Goal: Information Seeking & Learning: Learn about a topic

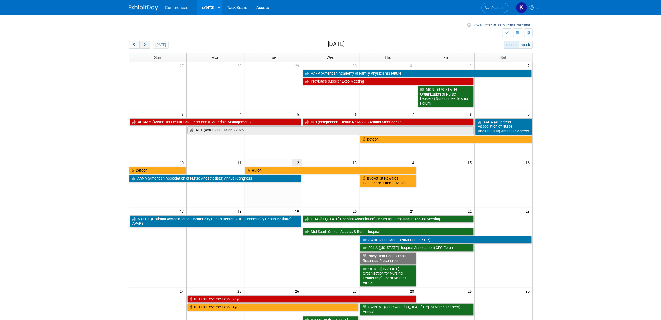
click at [147, 45] on button "next" at bounding box center [144, 45] width 11 height 8
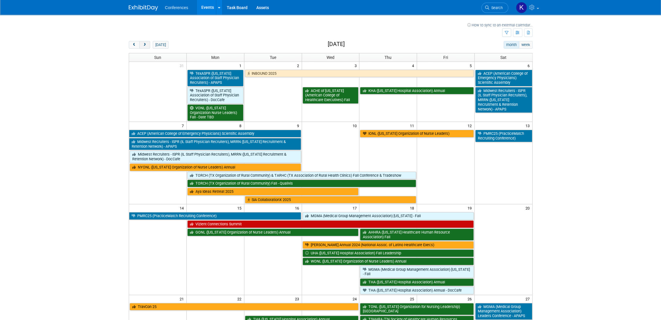
click at [147, 45] on button "next" at bounding box center [144, 45] width 11 height 8
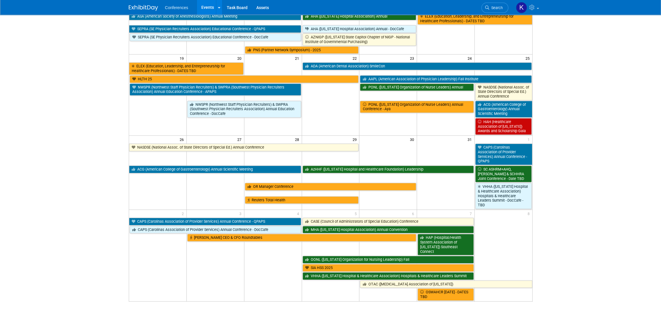
scroll to position [227, 0]
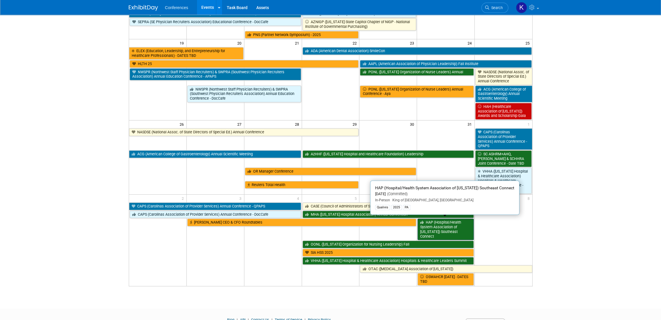
click at [462, 221] on link "HAP (Hospital/Health System Association of [US_STATE]) Southeast Connect" at bounding box center [446, 228] width 56 height 21
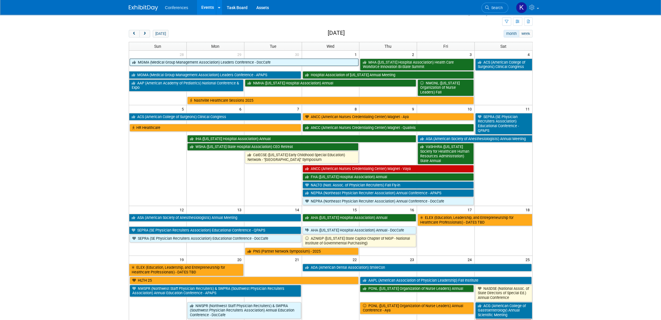
scroll to position [0, 0]
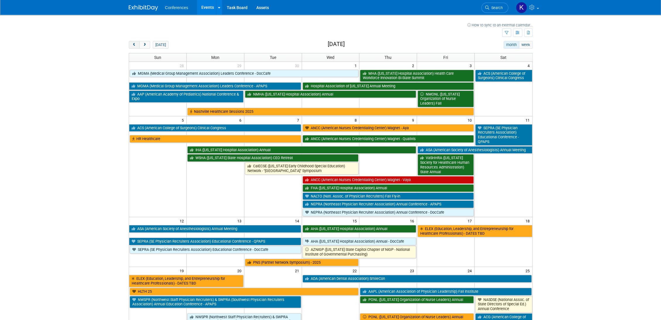
click at [136, 44] on button "prev" at bounding box center [134, 45] width 11 height 8
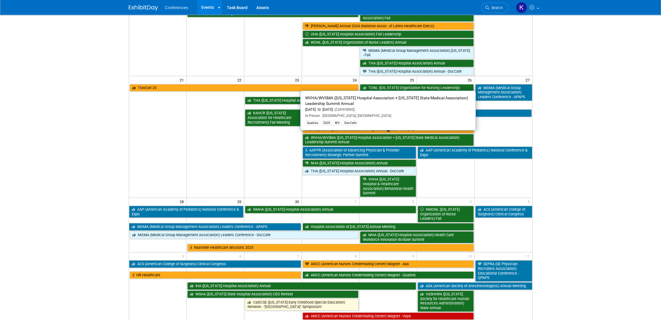
scroll to position [260, 0]
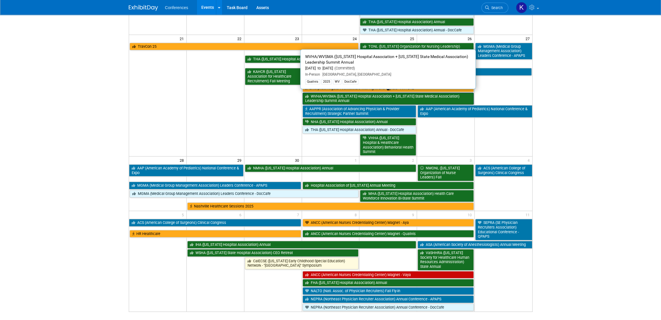
click at [313, 92] on link "WVHA/WVSMA ([US_STATE] Hospital Association + [US_STATE] State Medical Associat…" at bounding box center [388, 98] width 171 height 12
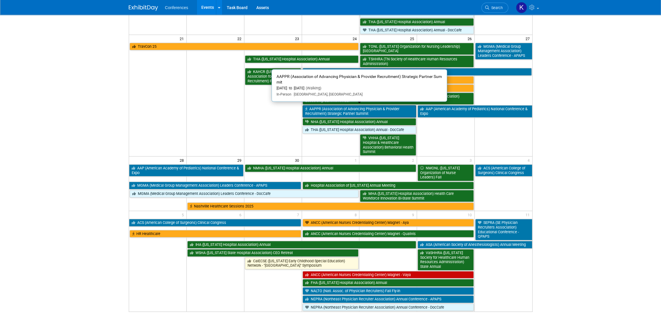
click at [353, 109] on link "AAPPR (Association of Advancing Physician & Provider Recruitment) Strategic Par…" at bounding box center [360, 111] width 114 height 12
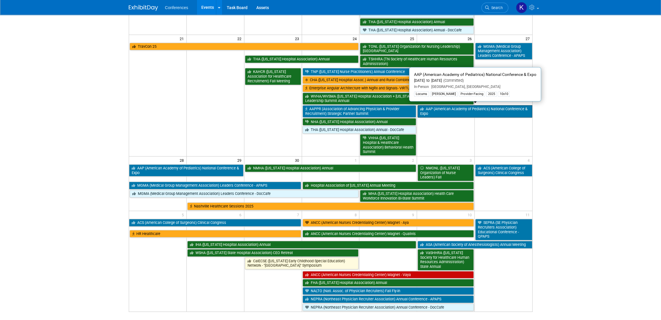
click at [485, 111] on link "AAP (American Academy of Pediatrics) National Conference & Expo" at bounding box center [475, 111] width 114 height 12
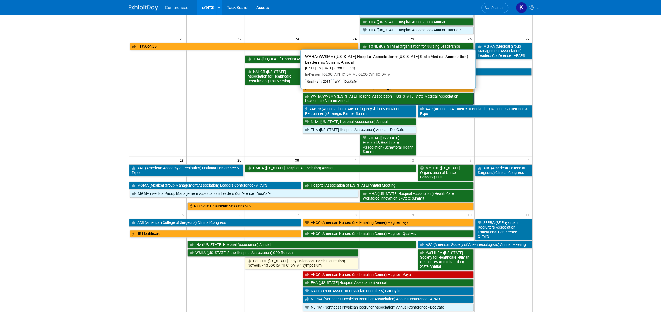
click at [392, 98] on link "WVHA/WVSMA ([US_STATE] Hospital Association + [US_STATE] State Medical Associat…" at bounding box center [388, 98] width 171 height 12
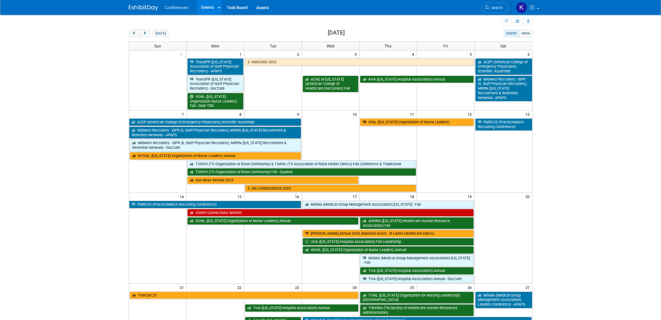
scroll to position [0, 0]
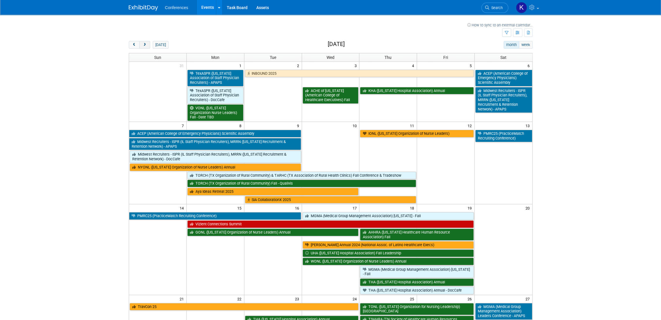
click at [144, 44] on span "next" at bounding box center [145, 45] width 4 height 4
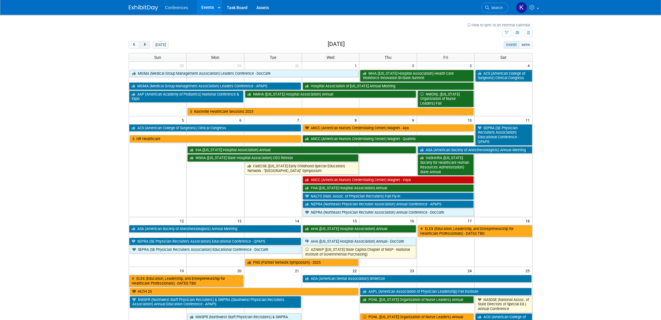
click at [147, 43] on button "next" at bounding box center [144, 45] width 11 height 8
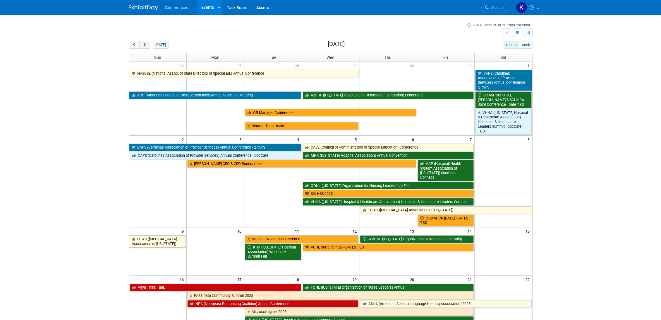
click at [144, 43] on span "next" at bounding box center [145, 45] width 4 height 4
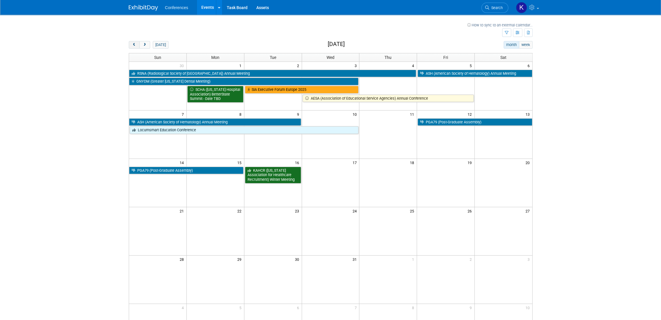
click at [138, 43] on button "prev" at bounding box center [134, 45] width 11 height 8
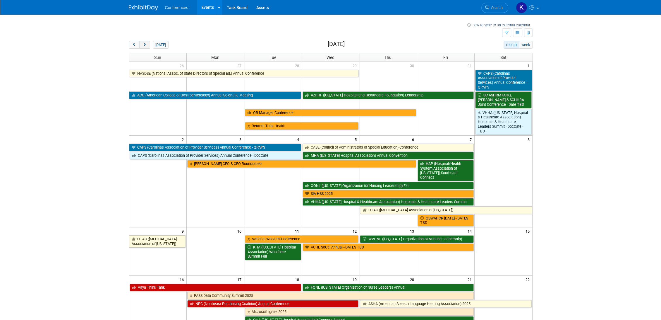
click at [145, 47] on button "next" at bounding box center [144, 45] width 11 height 8
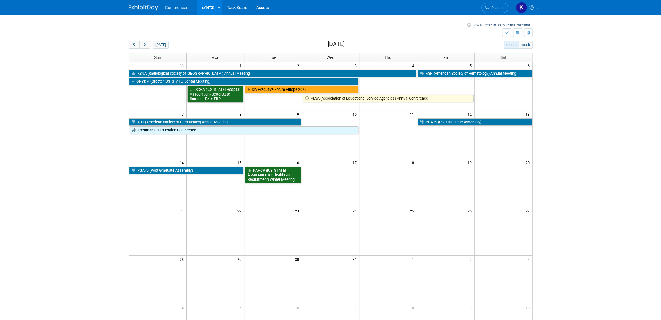
drag, startPoint x: 344, startPoint y: 119, endPoint x: 343, endPoint y: 139, distance: 20.9
click at [343, 139] on div "7 8 9 10 11 12 13 ASH (American Society of Hematology) Annual Meeting PGA79 (Po…" at bounding box center [330, 134] width 403 height 48
click at [590, 135] on body "Conferences Events Recently Viewed Events: THA (Tennessee Hospital Association)…" at bounding box center [330, 160] width 661 height 320
click at [130, 42] on button "prev" at bounding box center [134, 45] width 11 height 8
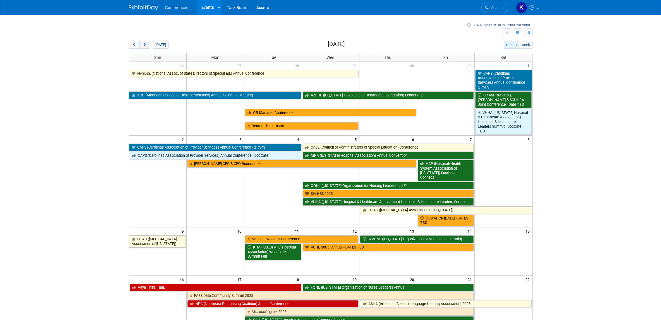
click at [146, 46] on span "next" at bounding box center [145, 45] width 4 height 4
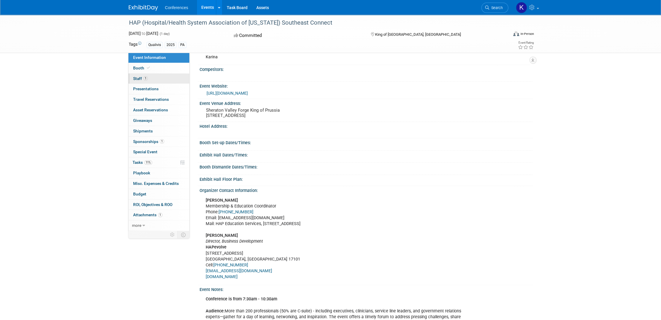
scroll to position [46, 0]
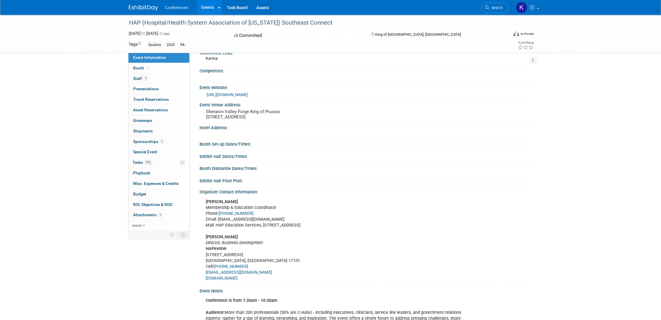
click at [165, 73] on div "Booth Booth" at bounding box center [158, 68] width 61 height 11
click at [165, 78] on link "1 Staff 1" at bounding box center [158, 78] width 61 height 10
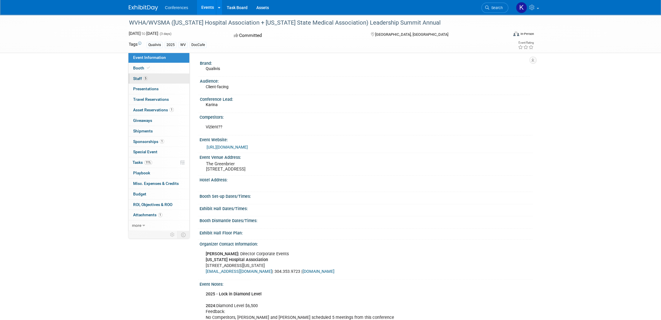
click at [152, 80] on link "5 Staff 5" at bounding box center [158, 78] width 61 height 10
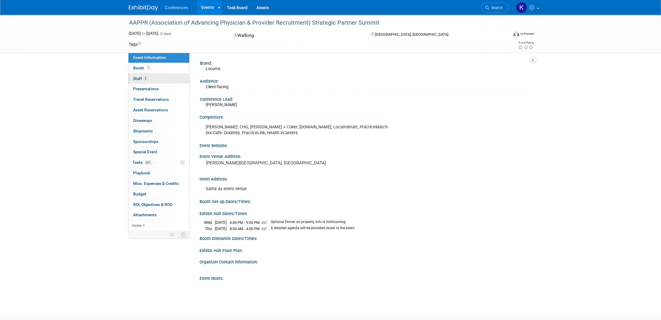
click at [152, 79] on link "2 Staff 2" at bounding box center [158, 78] width 61 height 10
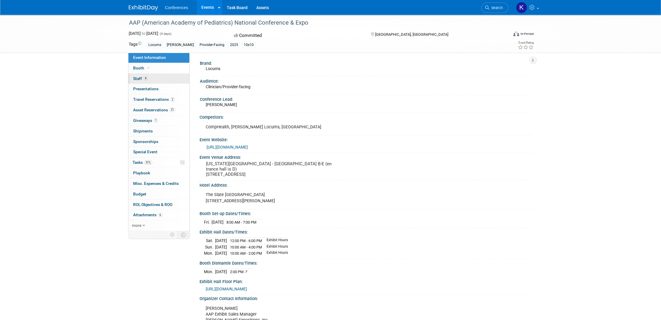
click at [169, 81] on link "4 Staff 4" at bounding box center [158, 78] width 61 height 10
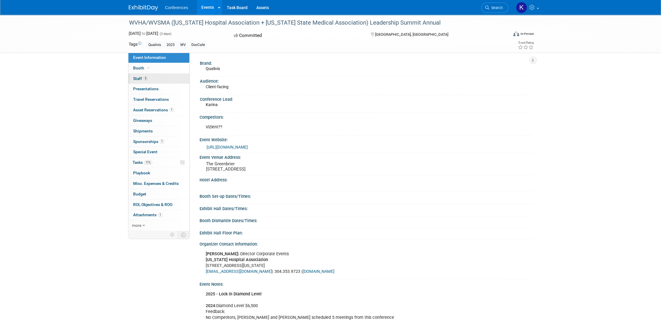
click at [163, 78] on link "5 Staff 5" at bounding box center [158, 78] width 61 height 10
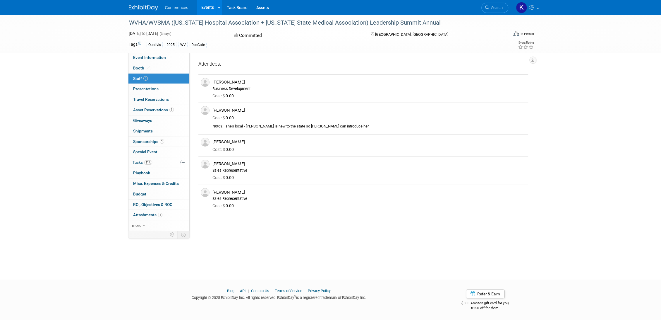
click at [38, 77] on div "WVHA/WVSMA ([US_STATE] Hospital Association + [US_STATE] State Medical Associat…" at bounding box center [330, 142] width 661 height 254
click at [226, 164] on div "[PERSON_NAME]" at bounding box center [368, 164] width 313 height 6
drag, startPoint x: 246, startPoint y: 165, endPoint x: 199, endPoint y: 163, distance: 46.6
click at [199, 163] on tr "[PERSON_NAME] Sales Representative Cost: $ 0.00" at bounding box center [363, 170] width 330 height 28
click at [323, 169] on div "Sales Representative" at bounding box center [368, 170] width 313 height 5
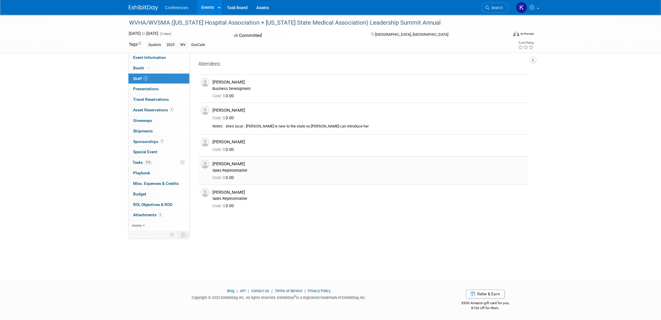
drag, startPoint x: 265, startPoint y: 163, endPoint x: 208, endPoint y: 162, distance: 56.5
click at [208, 162] on div "[PERSON_NAME] Sales Representative" at bounding box center [369, 165] width 322 height 13
click at [273, 169] on div "Sales Representative" at bounding box center [368, 170] width 313 height 5
